Goal: Information Seeking & Learning: Learn about a topic

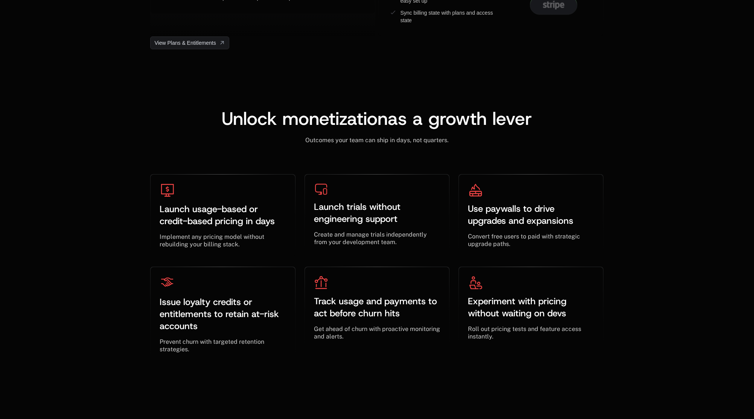
scroll to position [2174, 0]
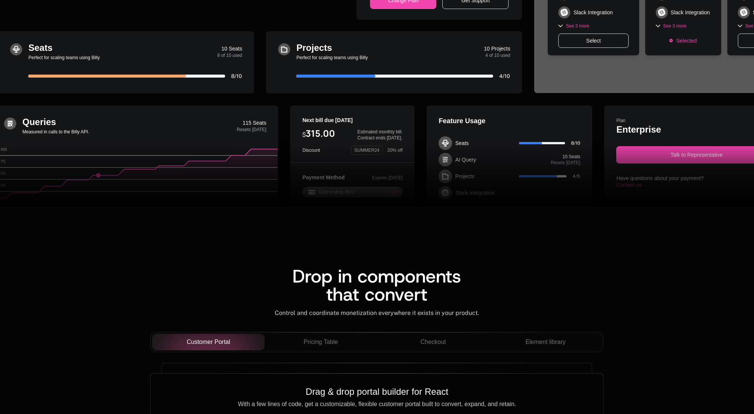
scroll to position [560, 0]
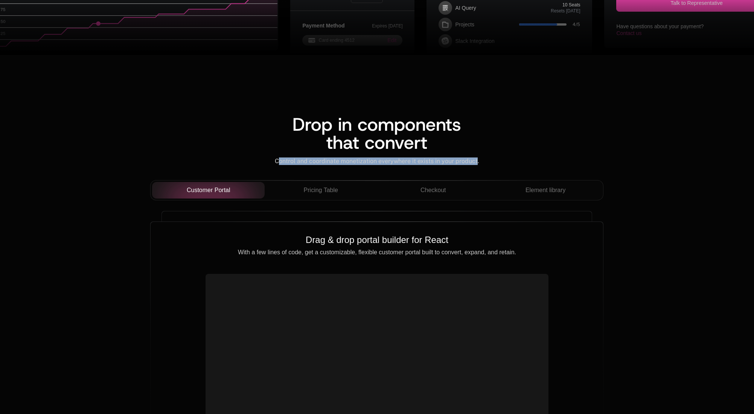
drag, startPoint x: 278, startPoint y: 161, endPoint x: 478, endPoint y: 164, distance: 199.8
click at [478, 164] on span "Control and coordinate monetization everywhere it exists in your product." at bounding box center [377, 160] width 204 height 7
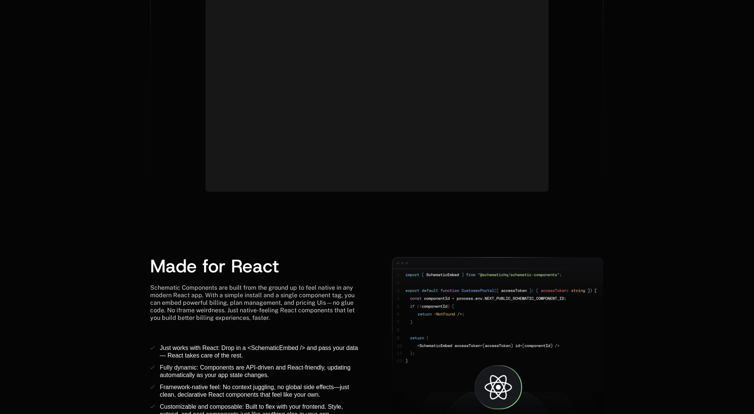
scroll to position [843, 0]
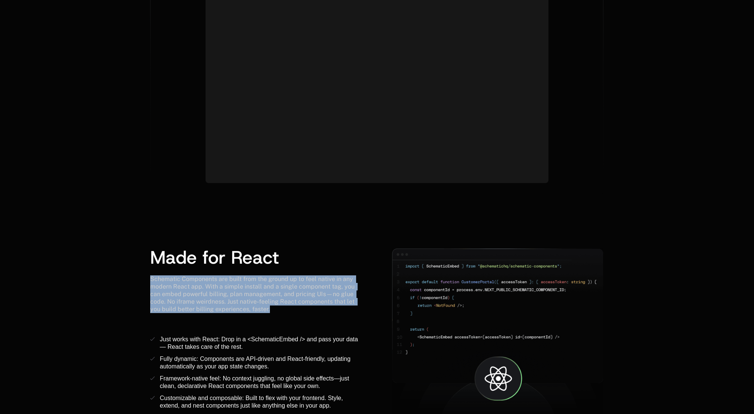
drag, startPoint x: 152, startPoint y: 279, endPoint x: 279, endPoint y: 309, distance: 130.6
click at [279, 309] on div "Schematic Components are built from the ground up to feel native in any modern …" at bounding box center [255, 294] width 211 height 38
copy span "Schematic Components are built from the ground up to feel native in any modern …"
